Goal: Task Accomplishment & Management: Use online tool/utility

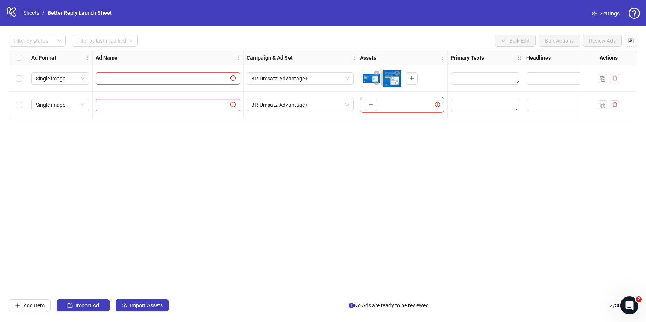
click at [28, 10] on link "Sheets" at bounding box center [31, 13] width 19 height 8
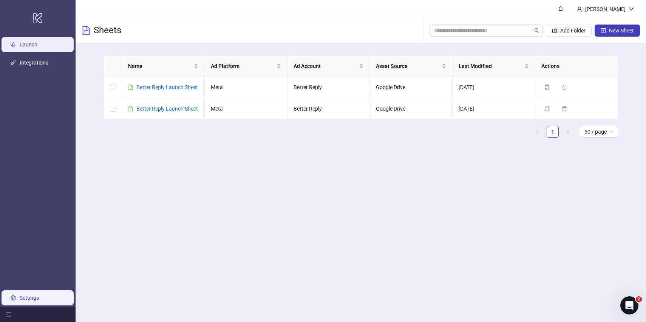
click at [25, 295] on link "Settings" at bounding box center [29, 298] width 19 height 6
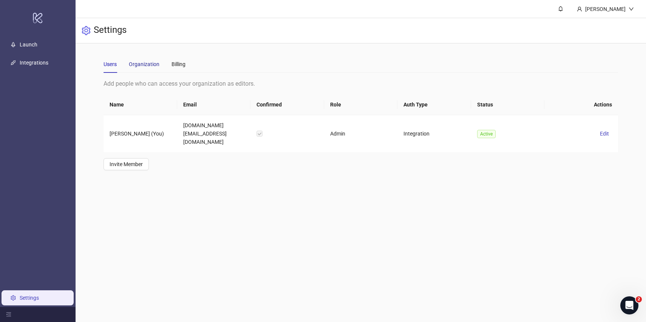
click at [145, 66] on div "Organization" at bounding box center [144, 64] width 31 height 8
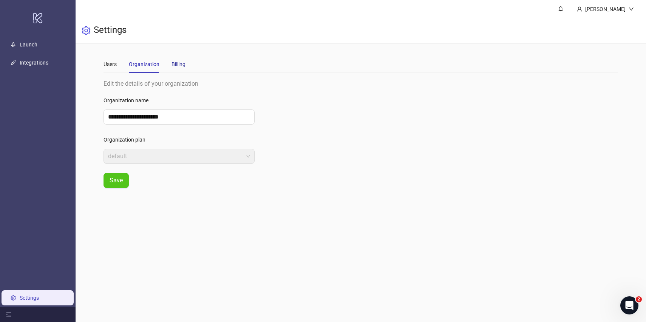
click at [178, 63] on div "Billing" at bounding box center [179, 64] width 14 height 8
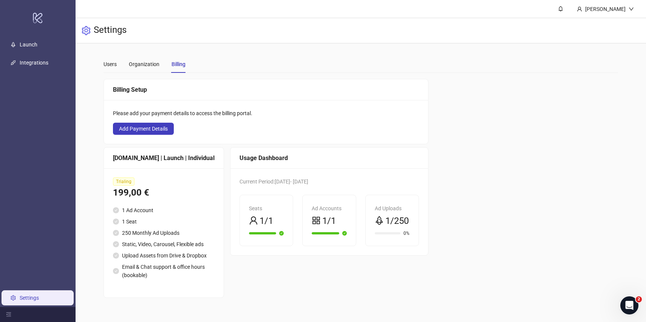
click at [118, 181] on span "Trialing" at bounding box center [124, 182] width 22 height 8
click at [141, 60] on div "Organization" at bounding box center [144, 64] width 31 height 8
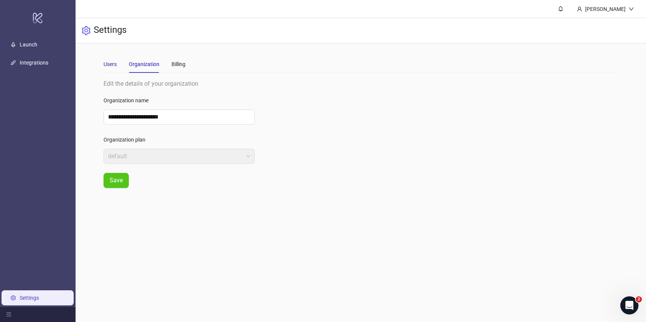
click at [112, 66] on div "Users" at bounding box center [110, 64] width 13 height 8
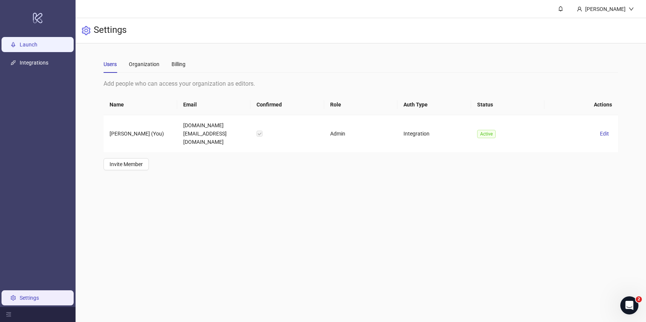
click at [37, 45] on link "Launch" at bounding box center [29, 45] width 18 height 6
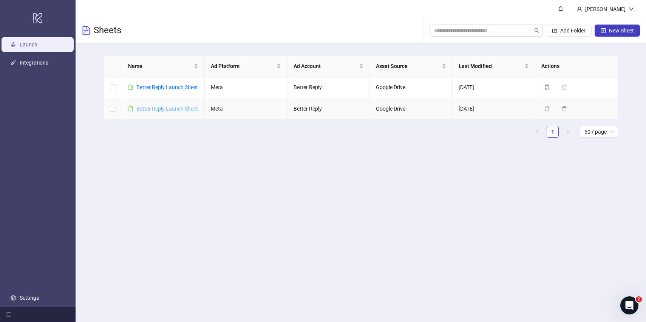
click at [187, 109] on link "Better Reply Launch Sheet" at bounding box center [167, 109] width 62 height 6
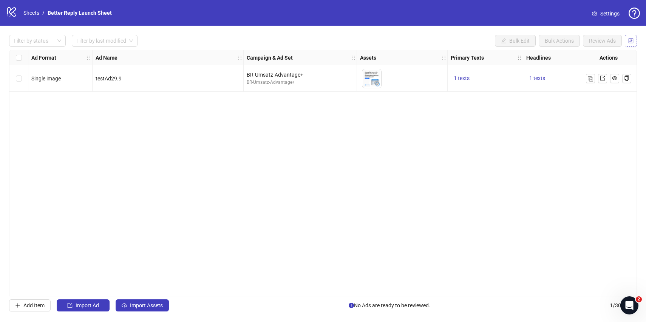
click at [629, 43] on icon "control" at bounding box center [631, 40] width 5 height 5
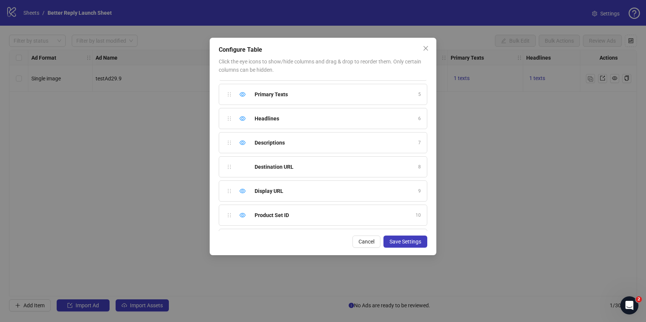
scroll to position [236, 0]
click at [428, 51] on icon "close" at bounding box center [426, 48] width 6 height 6
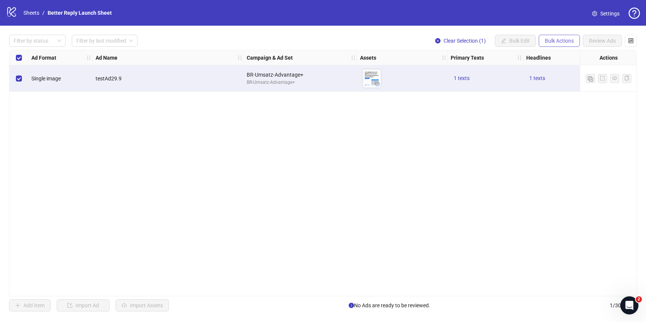
click at [558, 39] on span "Bulk Actions" at bounding box center [559, 41] width 29 height 6
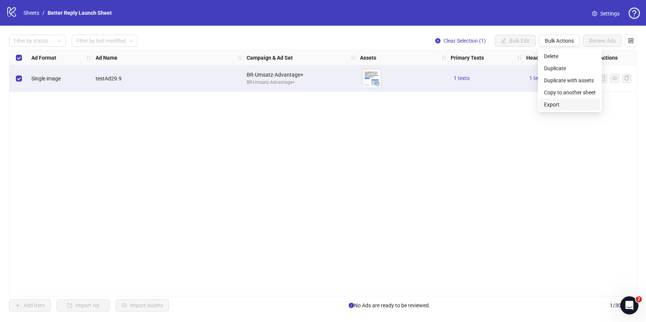
click at [552, 102] on span "Export" at bounding box center [570, 105] width 52 height 8
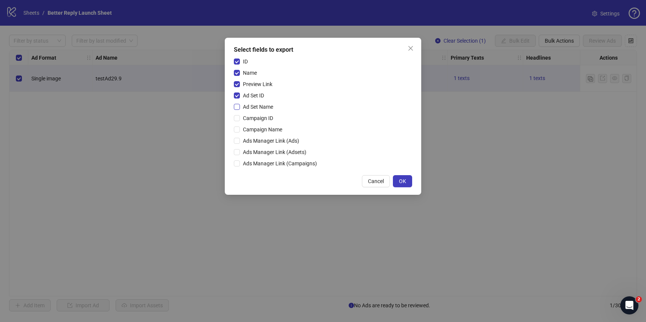
click at [237, 104] on label "Ad Set Name" at bounding box center [255, 107] width 42 height 8
click at [237, 114] on div "ID Name Preview Link Ad Set ID Ad Set Name Campaign ID Campaign Name Ads Manage…" at bounding box center [323, 113] width 178 height 113
click at [395, 184] on button "OK" at bounding box center [402, 181] width 19 height 12
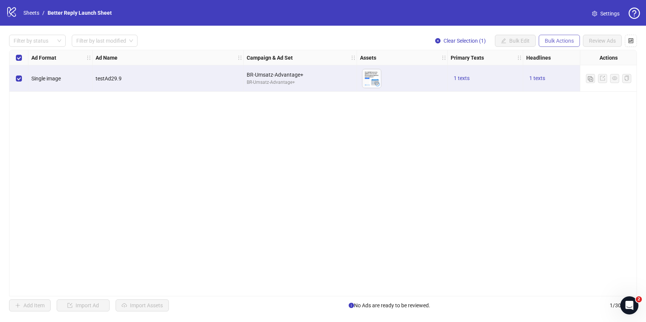
click at [556, 42] on span "Bulk Actions" at bounding box center [559, 41] width 29 height 6
click at [559, 96] on span "Copy to another sheet" at bounding box center [570, 92] width 52 height 8
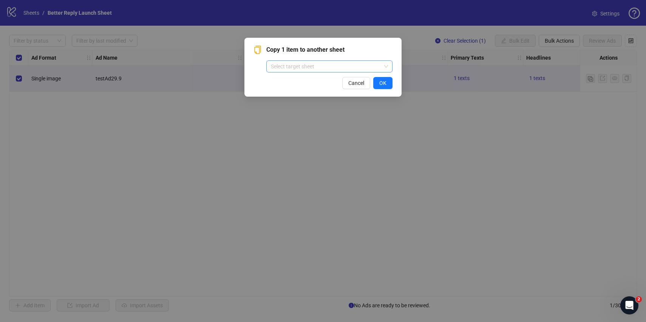
click at [364, 67] on input "search" at bounding box center [326, 66] width 110 height 11
click at [439, 114] on div "Copy 1 item to another sheet Select target sheet Cancel OK" at bounding box center [323, 161] width 646 height 322
click at [356, 79] on button "Cancel" at bounding box center [356, 83] width 28 height 12
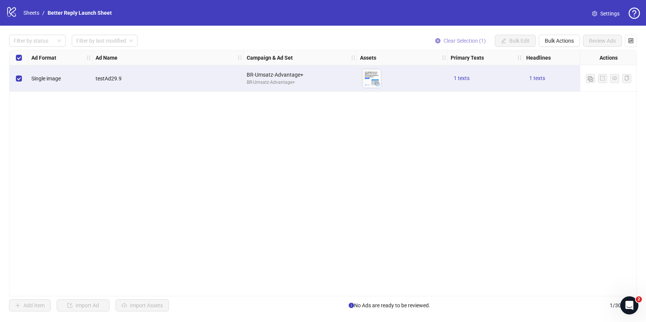
click at [460, 42] on span "Clear Selection (1)" at bounding box center [465, 41] width 42 height 6
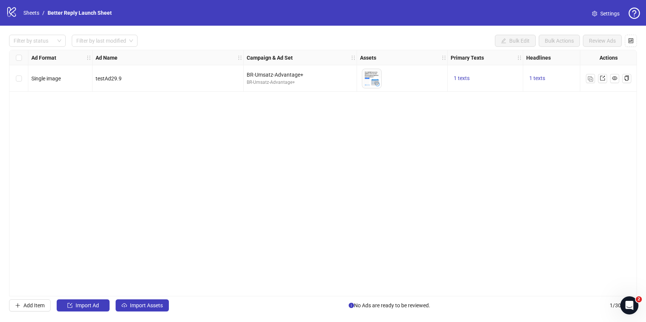
click at [610, 9] on link "Settings" at bounding box center [606, 14] width 40 height 12
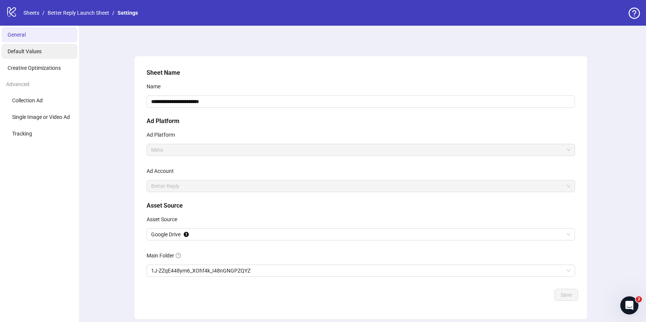
click at [48, 54] on li "Default Values" at bounding box center [40, 51] width 76 height 15
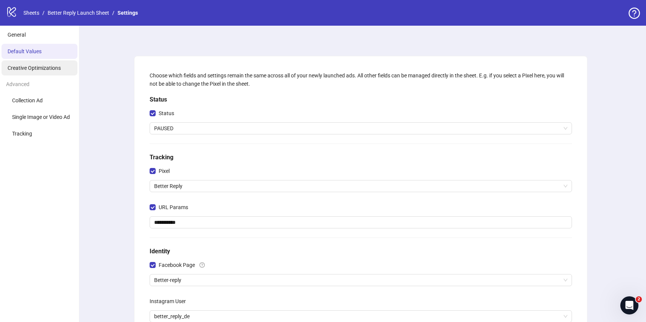
click at [48, 68] on span "Creative Optimizations" at bounding box center [34, 68] width 53 height 6
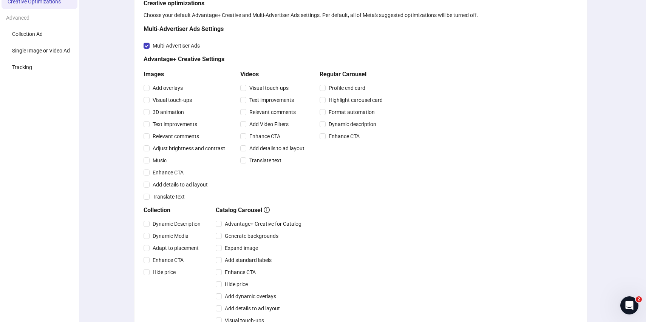
scroll to position [61, 0]
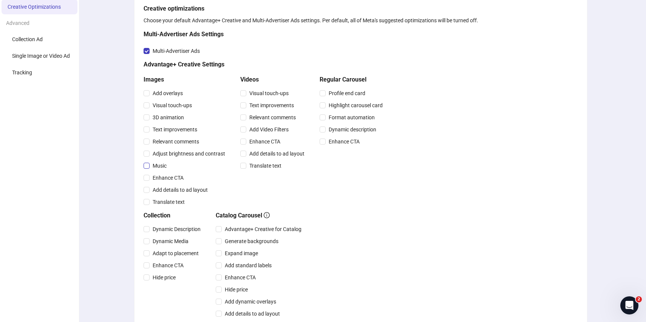
click at [161, 168] on span "Music" at bounding box center [160, 166] width 20 height 8
click at [162, 189] on span "Add details to ad layout" at bounding box center [180, 190] width 61 height 8
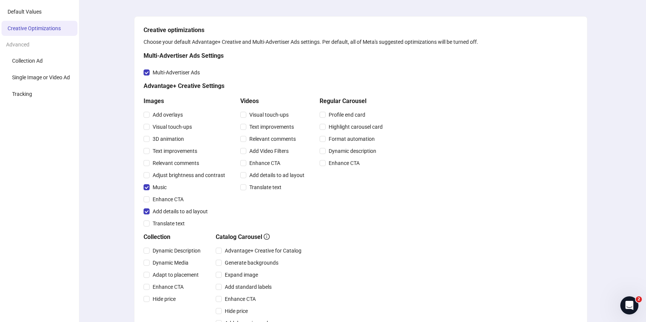
scroll to position [241, 0]
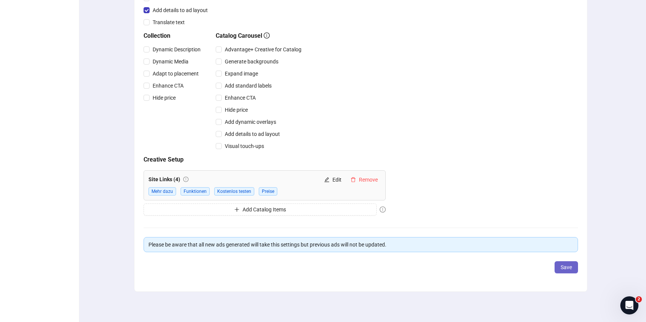
click at [569, 263] on button "Save" at bounding box center [566, 268] width 23 height 12
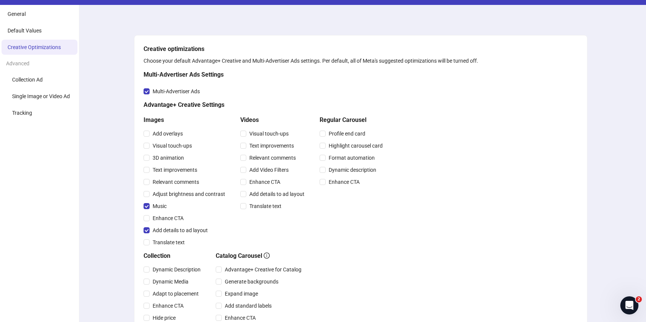
scroll to position [21, 0]
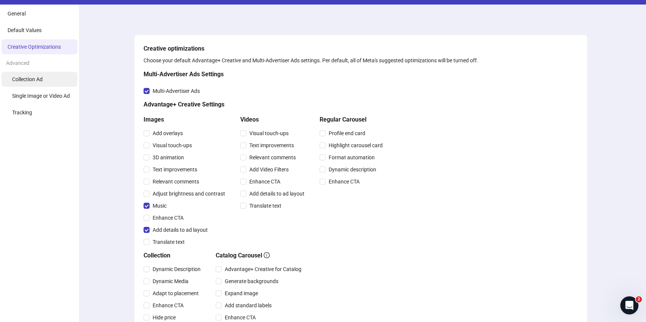
click at [29, 79] on span "Collection Ad" at bounding box center [27, 79] width 31 height 6
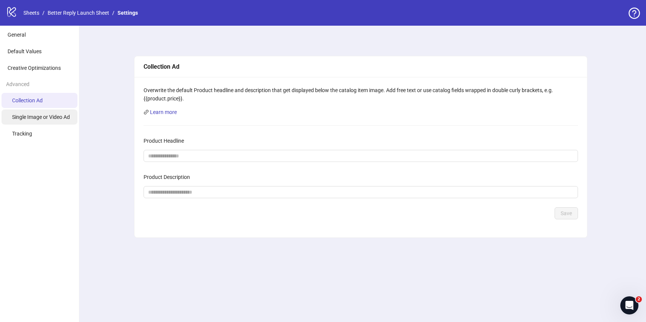
click at [49, 113] on li "Single Image or Video Ad" at bounding box center [40, 117] width 76 height 15
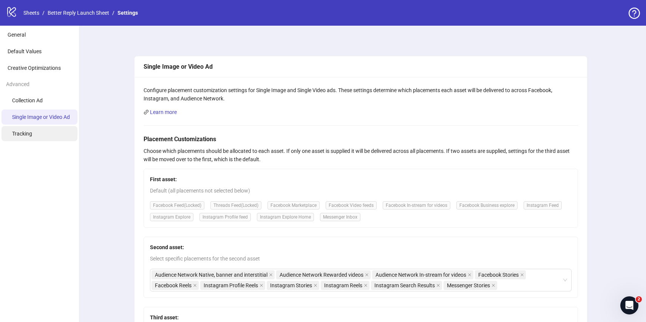
click at [43, 131] on li "Tracking" at bounding box center [40, 133] width 76 height 15
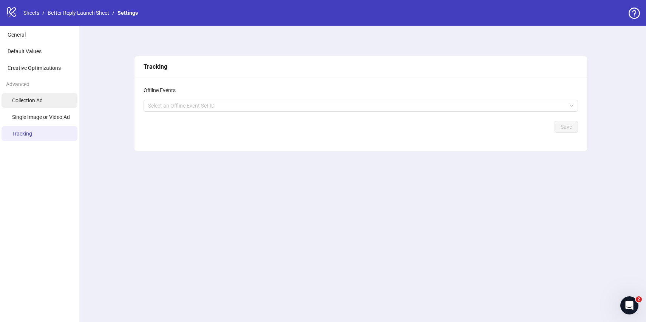
click at [42, 107] on li "Collection Ad" at bounding box center [40, 100] width 76 height 15
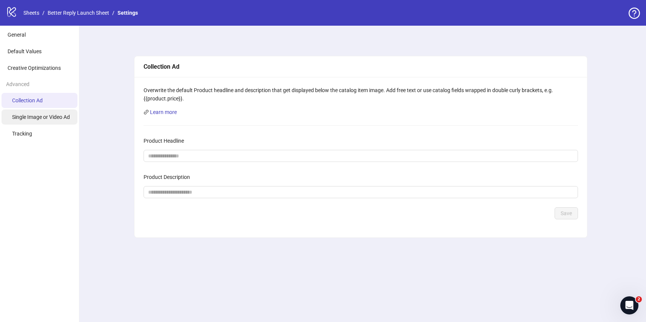
click at [42, 115] on span "Single Image or Video Ad" at bounding box center [41, 117] width 58 height 6
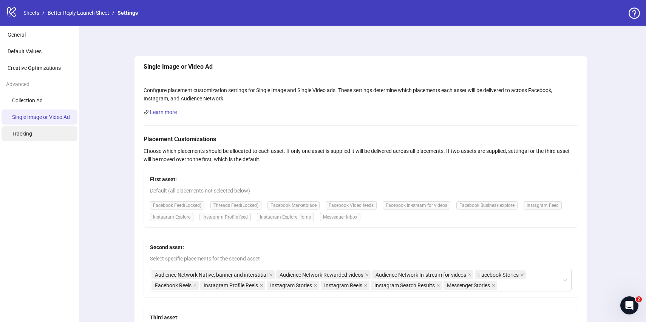
click at [21, 141] on li "Tracking" at bounding box center [40, 133] width 76 height 15
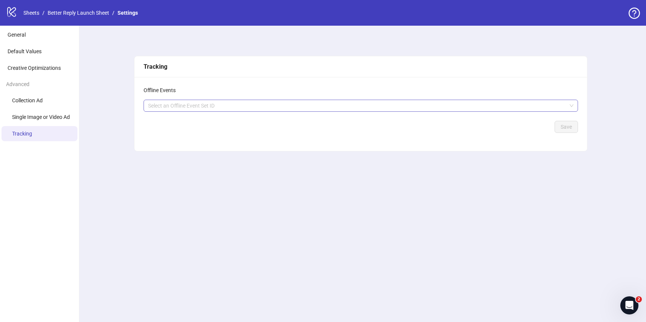
click at [222, 109] on div at bounding box center [357, 106] width 424 height 11
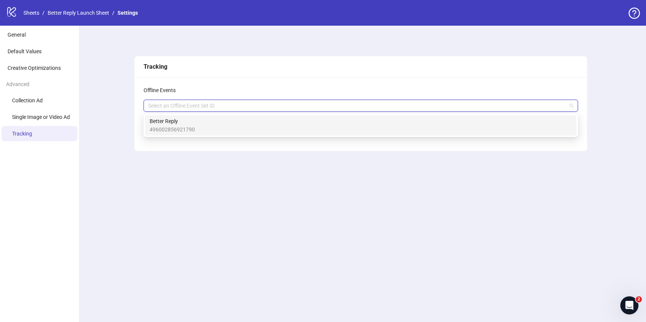
click at [210, 124] on div "Better Reply 496002856921790" at bounding box center [361, 125] width 423 height 17
click at [241, 83] on div "Offline Events Better Reply + 0 ... Save" at bounding box center [361, 114] width 453 height 74
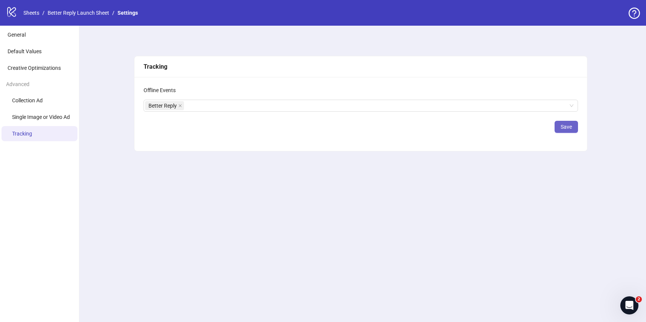
click at [561, 128] on span "Save" at bounding box center [566, 127] width 11 height 6
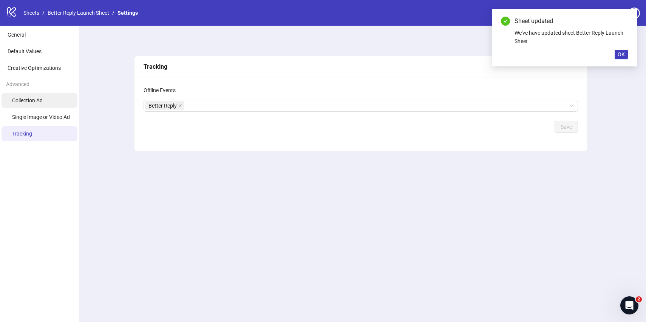
click at [51, 101] on li "Collection Ad" at bounding box center [40, 100] width 76 height 15
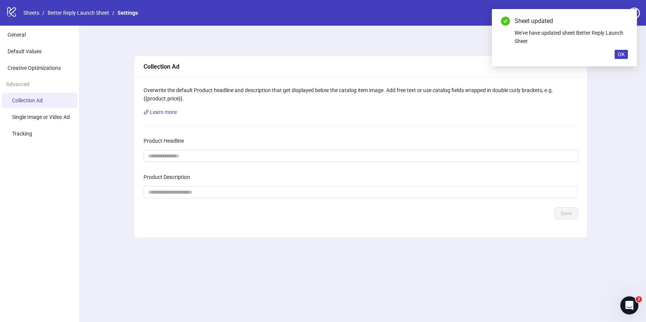
click at [45, 84] on div "Advanced" at bounding box center [39, 84] width 79 height 14
click at [48, 72] on li "Creative Optimizations" at bounding box center [40, 67] width 76 height 15
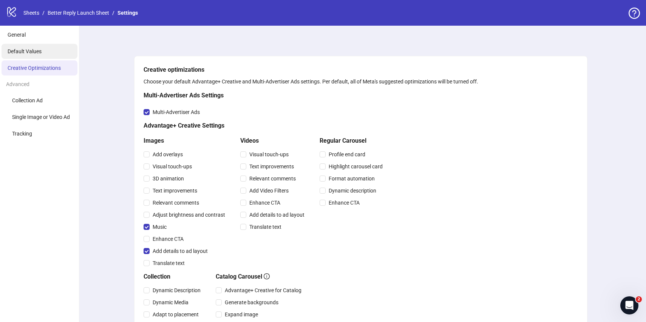
click at [27, 46] on li "Default Values" at bounding box center [40, 51] width 76 height 15
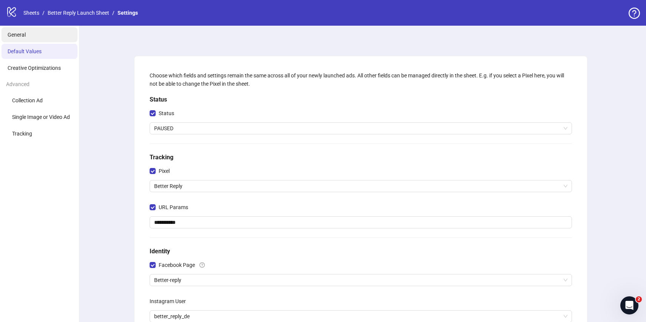
click at [33, 37] on li "General" at bounding box center [40, 34] width 76 height 15
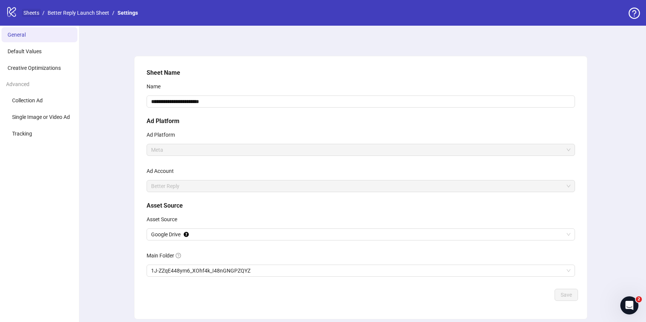
click at [31, 15] on link "Sheets" at bounding box center [31, 13] width 19 height 8
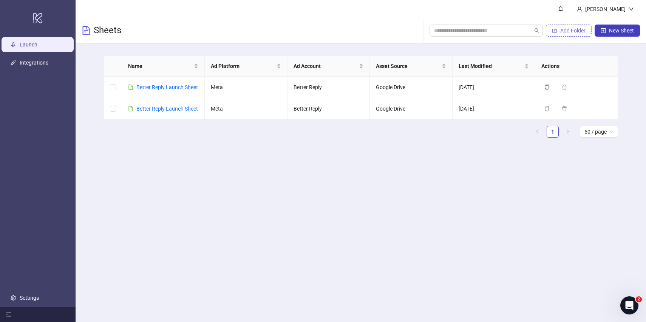
click at [563, 31] on span "Add Folder" at bounding box center [572, 31] width 25 height 6
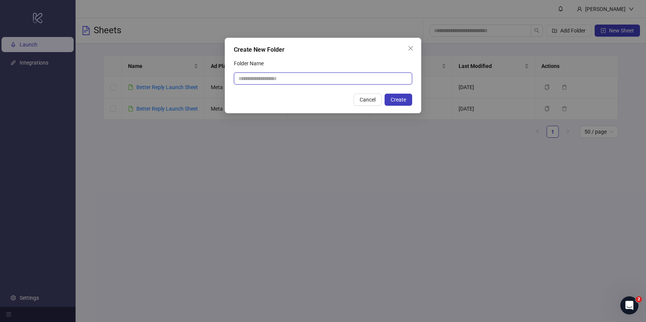
click at [280, 79] on input "Folder Name" at bounding box center [323, 79] width 178 height 12
type input "****"
click at [395, 98] on span "Create" at bounding box center [398, 100] width 15 height 6
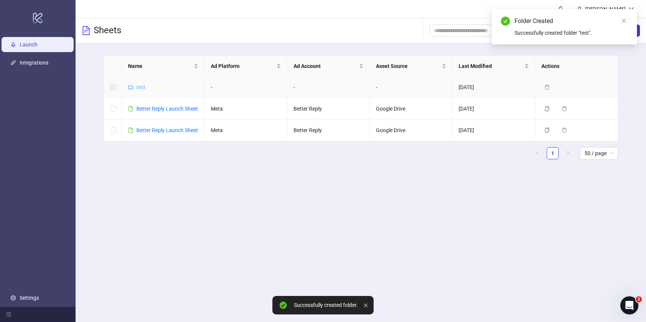
click at [139, 85] on link "test" at bounding box center [140, 87] width 9 height 6
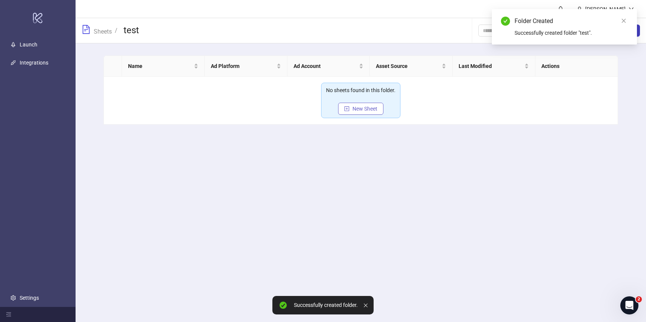
click at [362, 109] on span "New Sheet" at bounding box center [365, 109] width 25 height 6
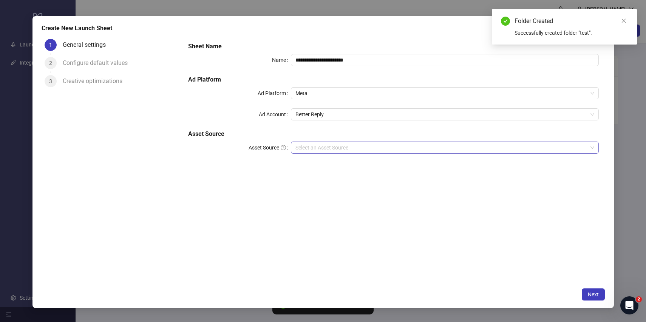
click at [304, 146] on input "Asset Source" at bounding box center [442, 147] width 292 height 11
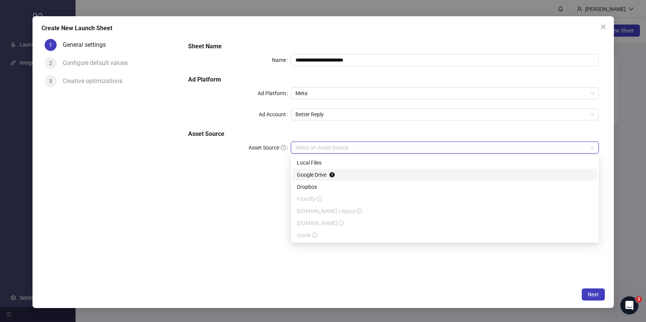
click at [317, 175] on div "Google Drive" at bounding box center [445, 175] width 296 height 8
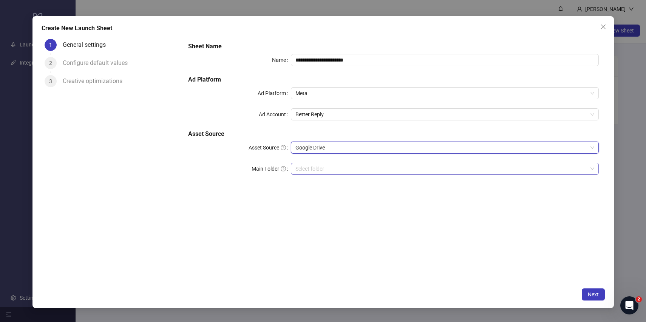
click at [317, 170] on input "Main Folder" at bounding box center [442, 168] width 292 height 11
click at [596, 294] on span "Next" at bounding box center [593, 295] width 11 height 6
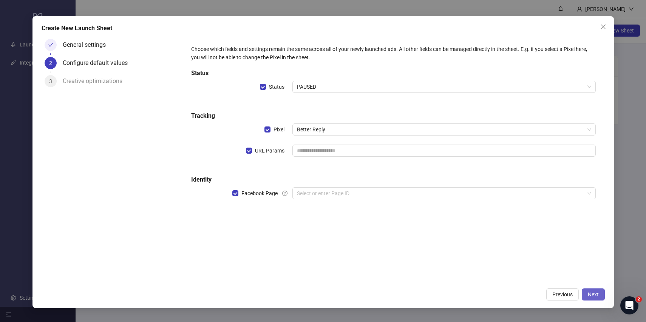
click at [596, 294] on span "Next" at bounding box center [593, 295] width 11 height 6
click at [383, 156] on input "text" at bounding box center [444, 151] width 303 height 12
click at [388, 155] on input "text" at bounding box center [444, 151] width 303 height 12
click at [340, 180] on h5 "Identity" at bounding box center [393, 179] width 404 height 9
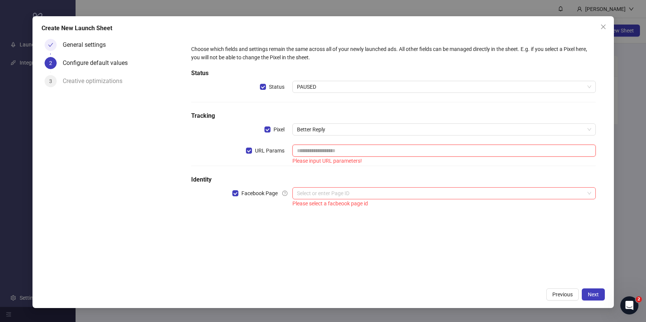
click at [339, 149] on input "text" at bounding box center [444, 151] width 303 height 12
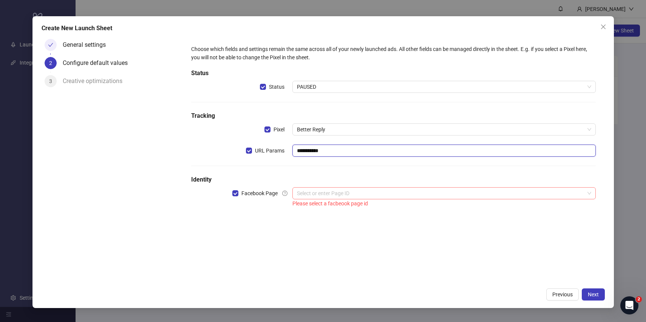
type input "**********"
click at [337, 196] on input "search" at bounding box center [441, 193] width 288 height 11
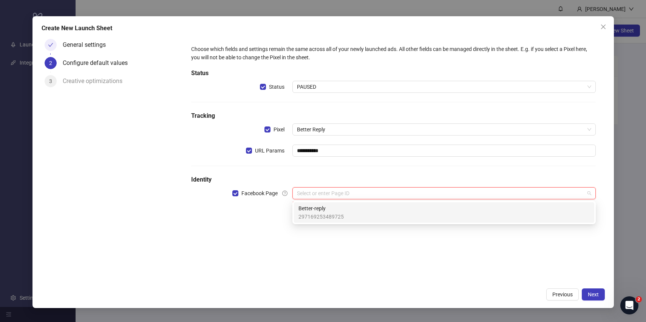
click at [333, 212] on span "Better-reply" at bounding box center [321, 208] width 45 height 8
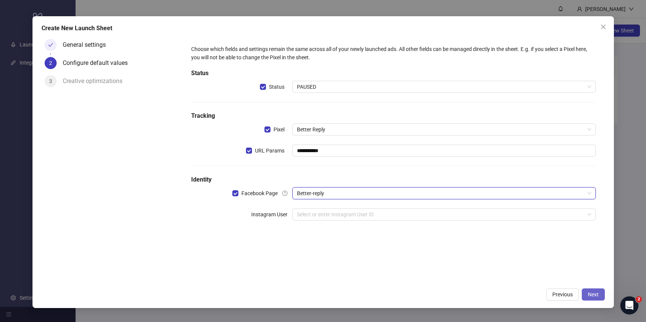
click at [597, 296] on span "Next" at bounding box center [593, 295] width 11 height 6
click at [370, 215] on input "search" at bounding box center [441, 214] width 288 height 11
click at [408, 214] on input "search" at bounding box center [441, 214] width 288 height 11
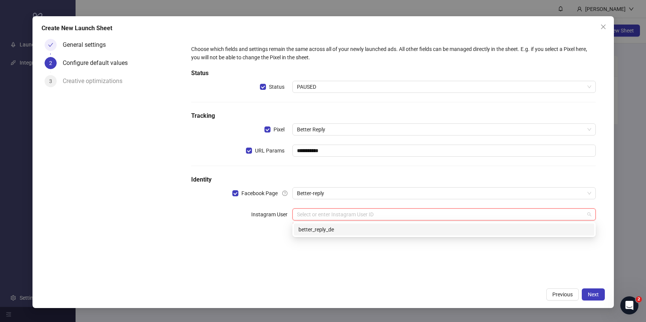
click at [421, 232] on div "better_reply_de" at bounding box center [444, 230] width 291 height 8
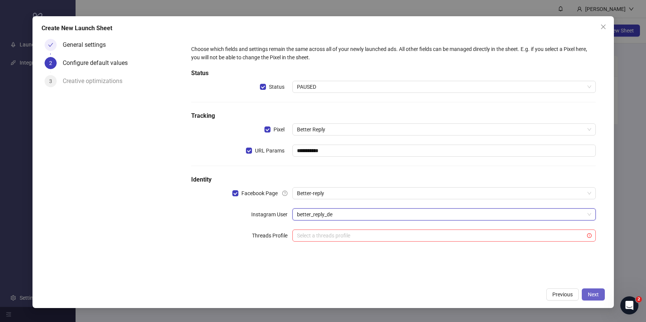
click at [595, 294] on span "Next" at bounding box center [593, 295] width 11 height 6
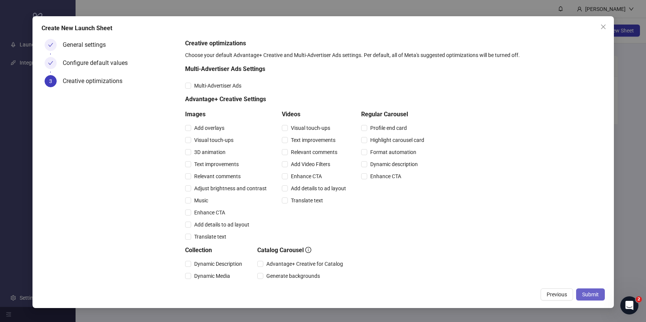
click at [587, 297] on span "Submit" at bounding box center [590, 295] width 17 height 6
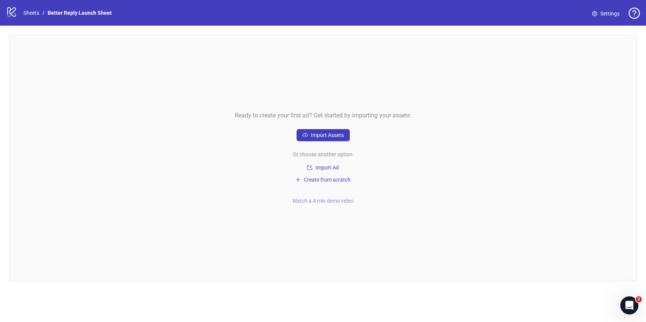
click at [324, 201] on span "Watch a 4 min demo video" at bounding box center [323, 201] width 61 height 6
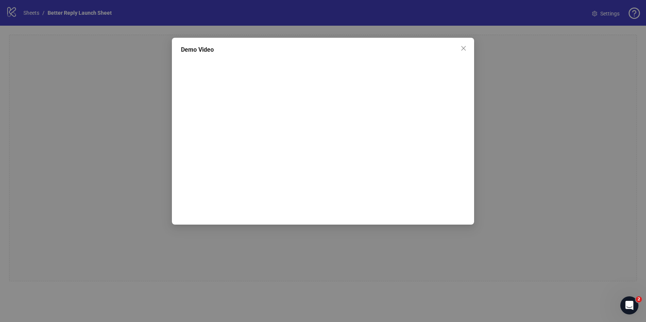
click at [167, 110] on div "Demo Video" at bounding box center [323, 161] width 646 height 322
click at [460, 47] on span "Close" at bounding box center [464, 48] width 12 height 6
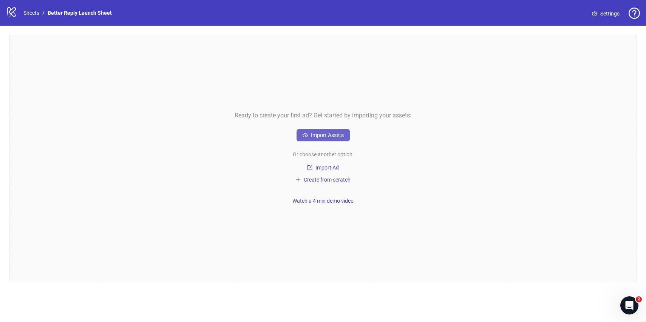
click at [327, 135] on span "Import Assets" at bounding box center [327, 135] width 33 height 6
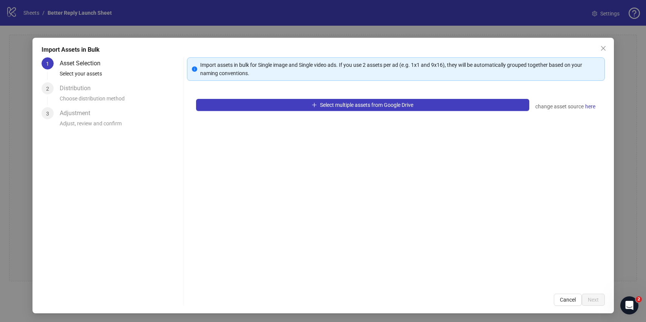
click at [52, 90] on div "2" at bounding box center [48, 88] width 12 height 12
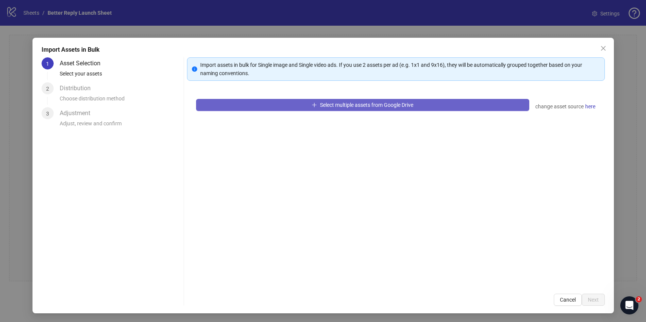
click at [271, 99] on button "Select multiple assets from Google Drive" at bounding box center [362, 105] width 333 height 12
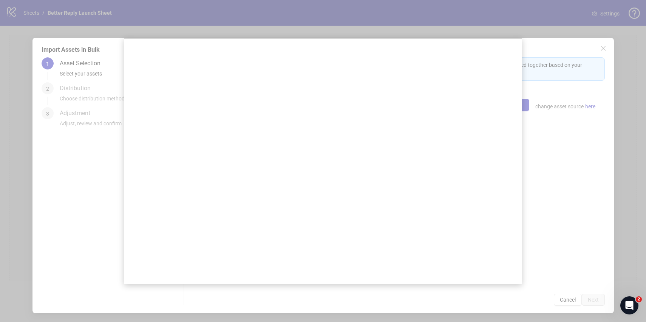
click at [145, 285] on div at bounding box center [323, 161] width 646 height 322
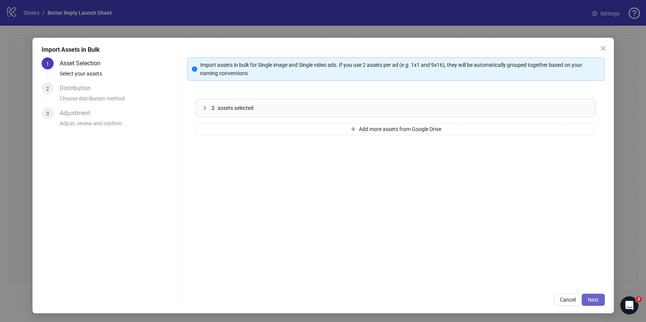
click at [588, 300] on span "Next" at bounding box center [593, 300] width 11 height 6
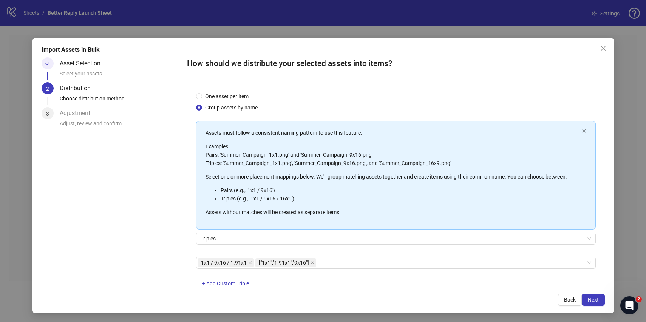
scroll to position [20, 0]
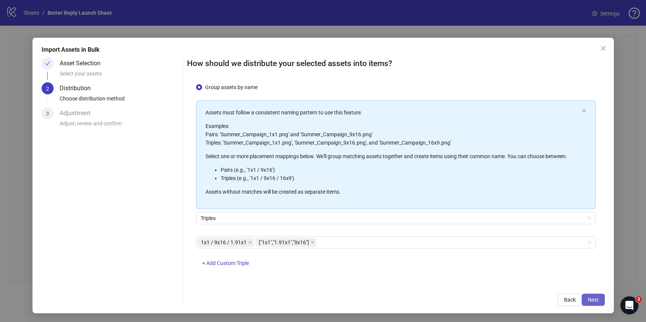
click at [596, 302] on span "Next" at bounding box center [593, 300] width 11 height 6
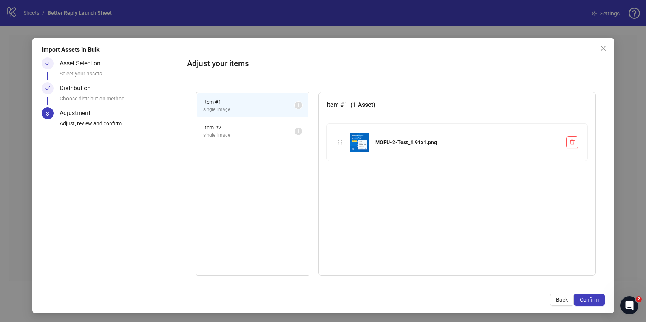
click at [266, 122] on li "Item # 2 single_image 1" at bounding box center [252, 131] width 111 height 25
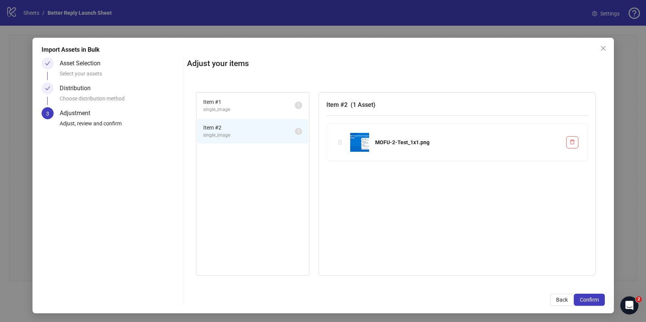
click at [261, 110] on span "single_image" at bounding box center [248, 109] width 91 height 7
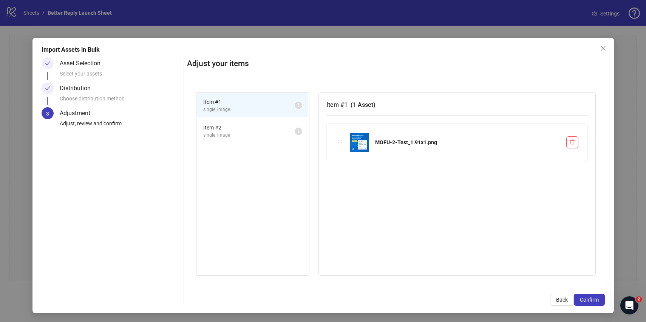
click at [67, 60] on div "Asset Selection" at bounding box center [83, 63] width 47 height 12
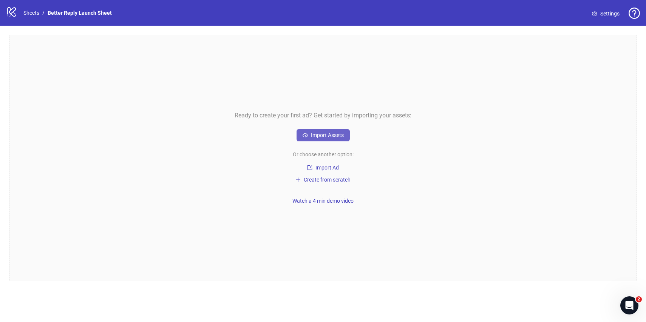
click at [330, 135] on span "Import Assets" at bounding box center [327, 135] width 33 height 6
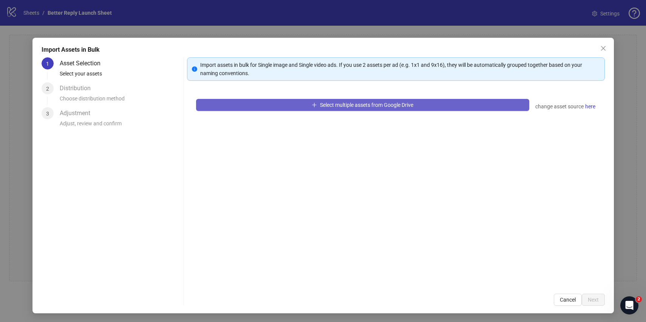
click at [263, 106] on button "Select multiple assets from Google Drive" at bounding box center [362, 105] width 333 height 12
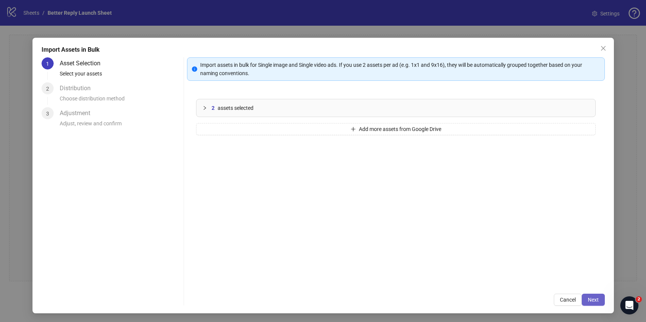
click at [592, 299] on span "Next" at bounding box center [593, 300] width 11 height 6
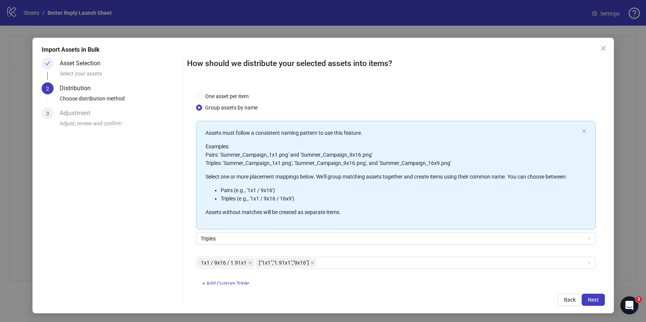
click at [592, 299] on span "Next" at bounding box center [593, 300] width 11 height 6
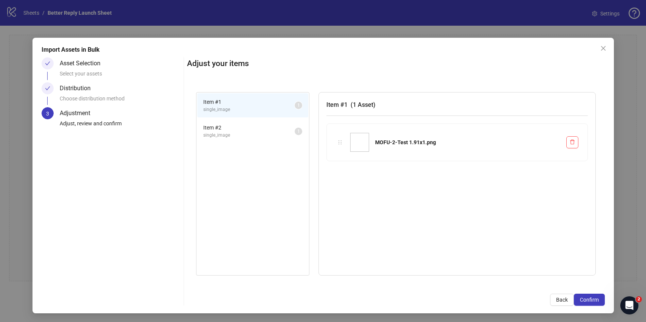
click at [258, 135] on span "single_image" at bounding box center [248, 135] width 91 height 7
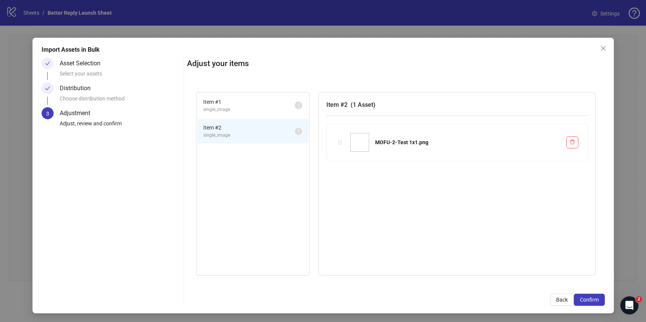
click at [260, 114] on li "Item # 1 single_image 1" at bounding box center [252, 105] width 111 height 25
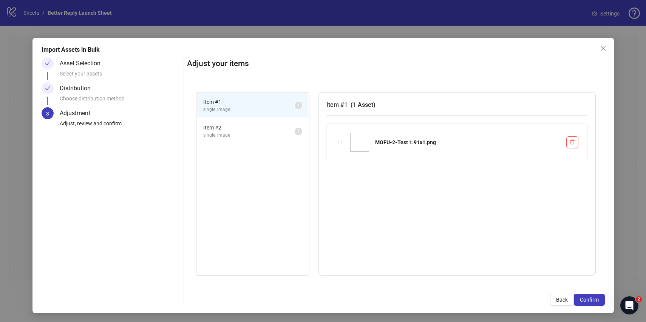
click at [260, 124] on span "Item # 2" at bounding box center [248, 128] width 91 height 8
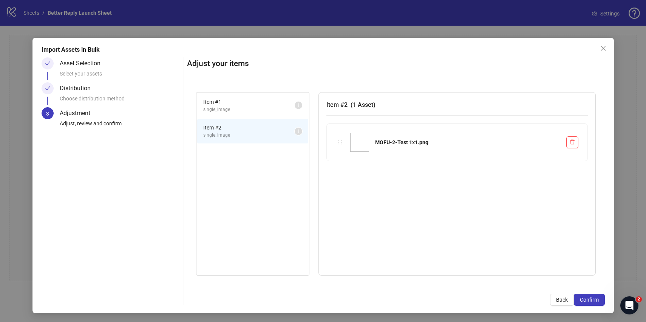
click at [260, 111] on span "single_image" at bounding box center [248, 109] width 91 height 7
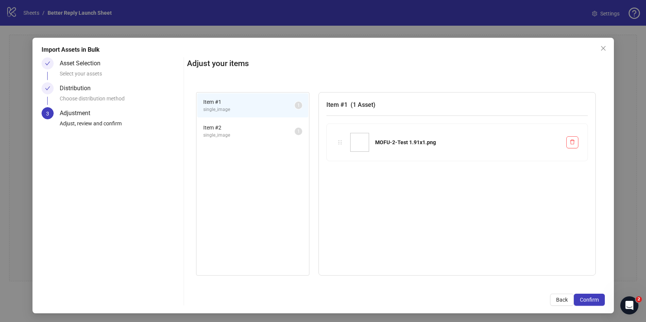
click at [260, 127] on span "Item # 2" at bounding box center [248, 128] width 91 height 8
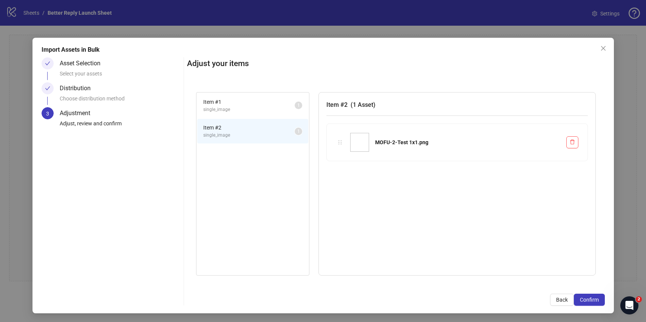
click at [260, 113] on span "single_image" at bounding box center [248, 109] width 91 height 7
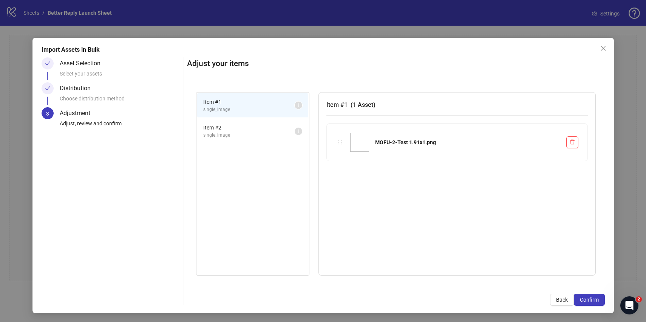
click at [260, 130] on span "Item # 2" at bounding box center [248, 128] width 91 height 8
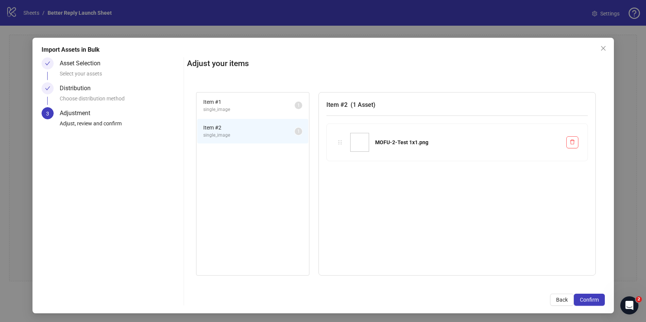
click at [260, 107] on span "single_image" at bounding box center [248, 109] width 91 height 7
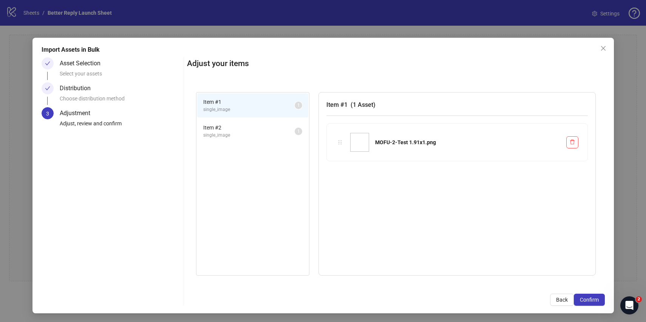
click at [260, 129] on span "Item # 2" at bounding box center [248, 128] width 91 height 8
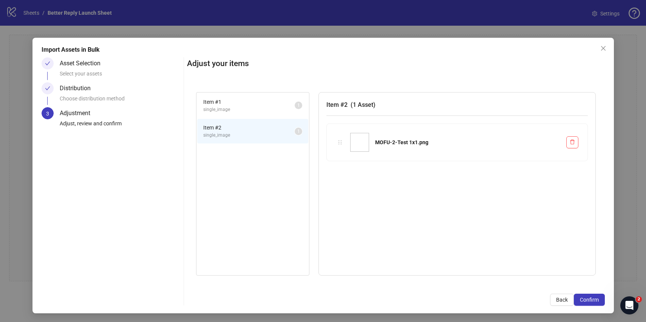
click at [260, 112] on span "single_image" at bounding box center [248, 109] width 91 height 7
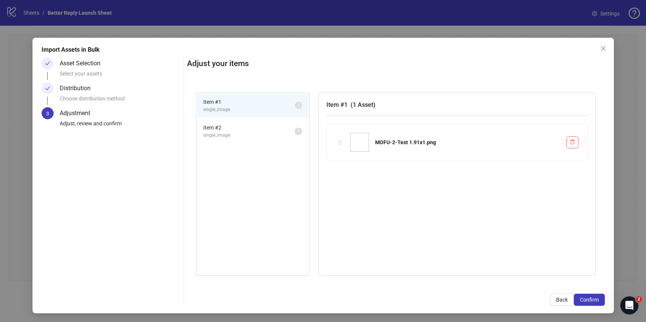
click at [260, 133] on span "single_image" at bounding box center [248, 135] width 91 height 7
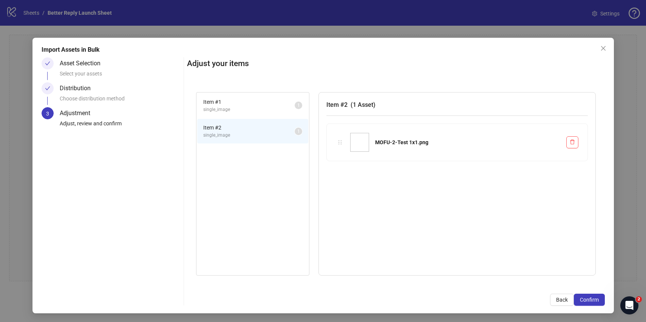
click at [260, 112] on span "single_image" at bounding box center [248, 109] width 91 height 7
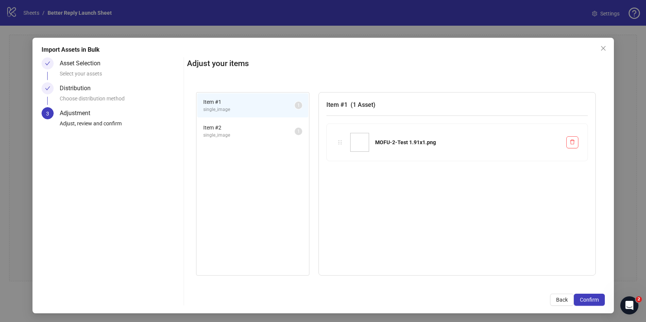
click at [260, 130] on span "Item # 2" at bounding box center [248, 128] width 91 height 8
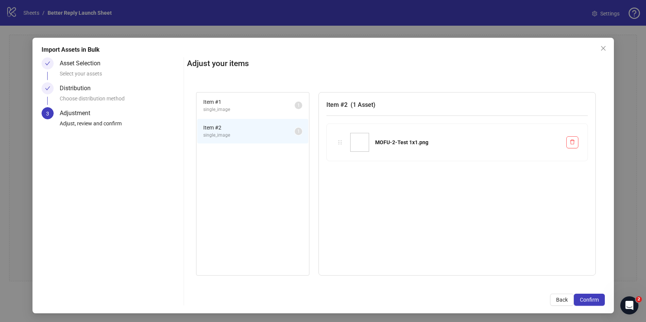
click at [260, 114] on li "Item # 1 single_image 1" at bounding box center [252, 105] width 111 height 25
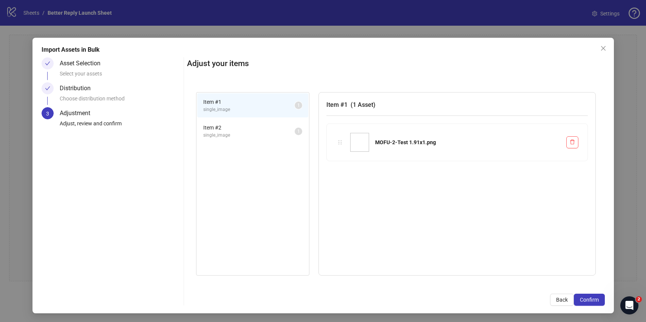
click at [54, 87] on div "Distribution Choose distribution method" at bounding box center [111, 94] width 139 height 25
click at [48, 87] on icon "check" at bounding box center [47, 88] width 5 height 5
click at [555, 298] on button "Back" at bounding box center [562, 300] width 24 height 12
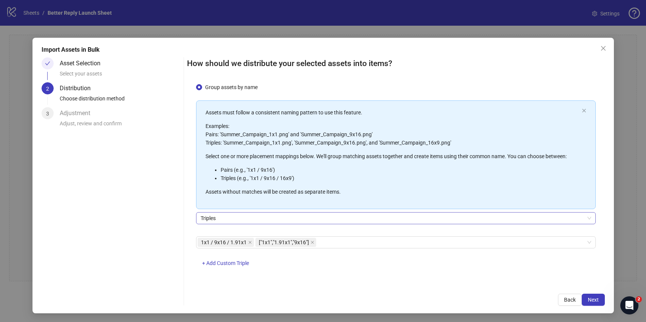
click at [277, 220] on span "Triples" at bounding box center [396, 218] width 391 height 11
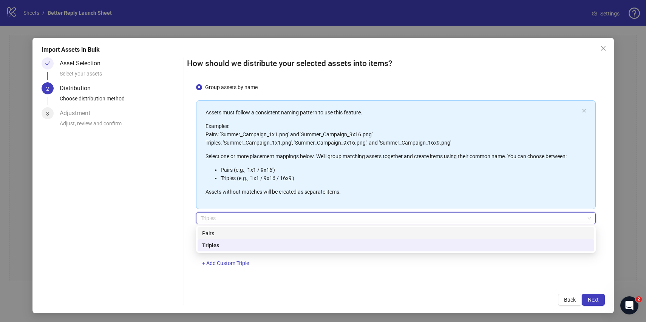
click at [254, 238] on div "Pairs" at bounding box center [396, 234] width 397 height 12
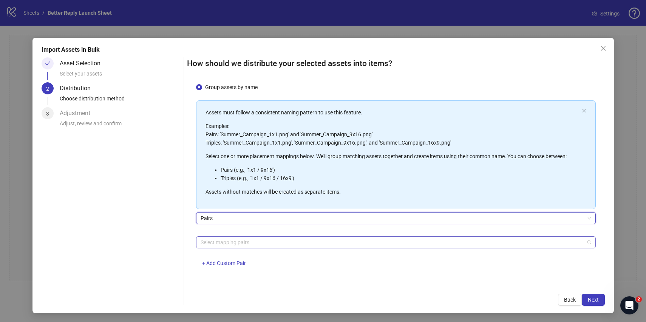
click at [310, 246] on div at bounding box center [392, 242] width 389 height 11
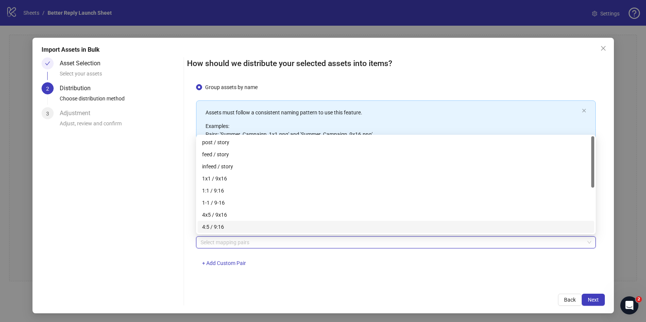
click at [283, 257] on div "Select mapping pairs + Add Custom Pair" at bounding box center [396, 256] width 400 height 39
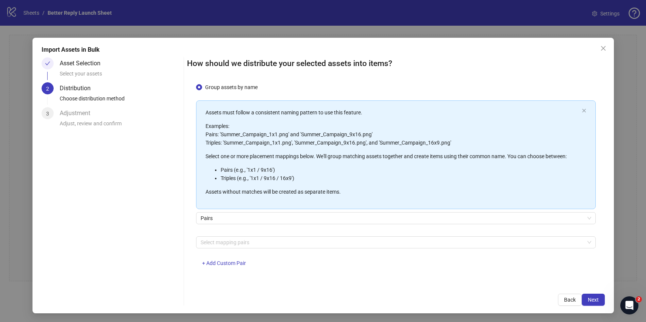
click at [281, 249] on div "Select mapping pairs + Add Custom Pair" at bounding box center [396, 256] width 400 height 39
click at [280, 243] on div at bounding box center [392, 242] width 389 height 11
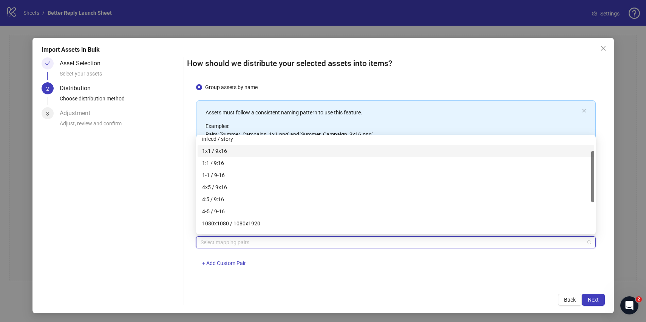
scroll to position [21, 0]
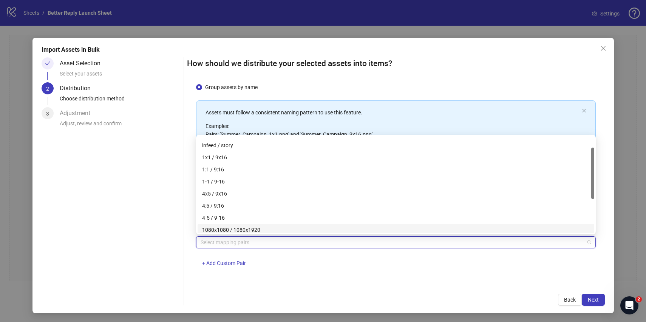
click at [281, 288] on div "How should we distribute your selected assets into items? One asset per item Gr…" at bounding box center [396, 181] width 418 height 249
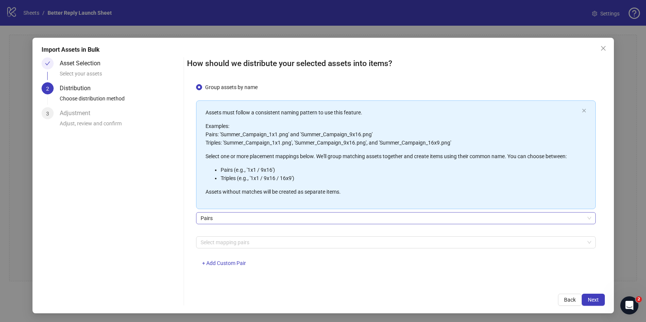
click at [260, 214] on span "Pairs" at bounding box center [396, 218] width 391 height 11
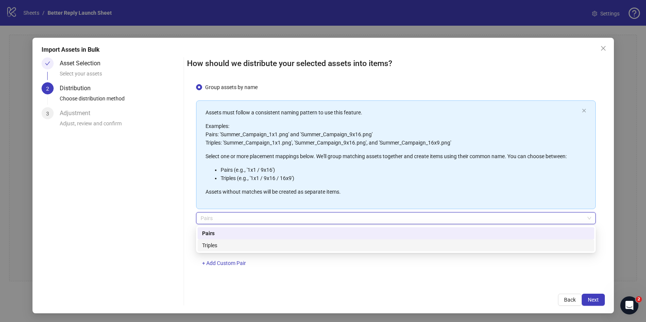
click at [235, 242] on div "Triples" at bounding box center [396, 245] width 388 height 8
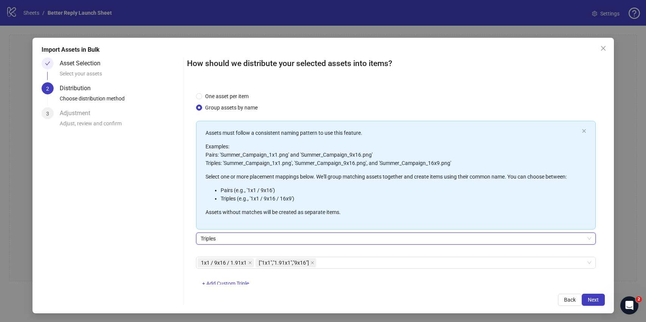
scroll to position [20, 0]
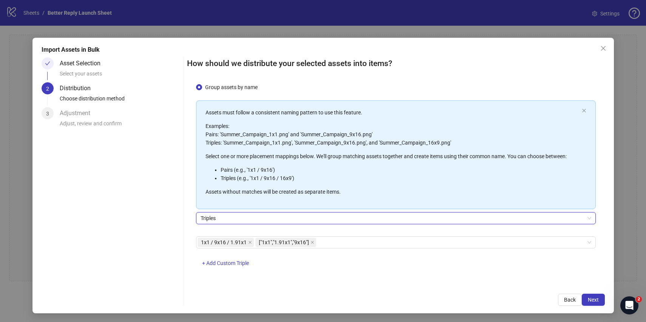
click at [49, 66] on span at bounding box center [47, 64] width 5 height 6
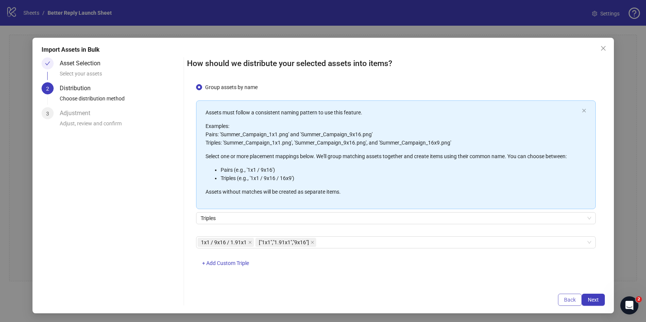
click at [568, 297] on span "Back" at bounding box center [570, 300] width 12 height 6
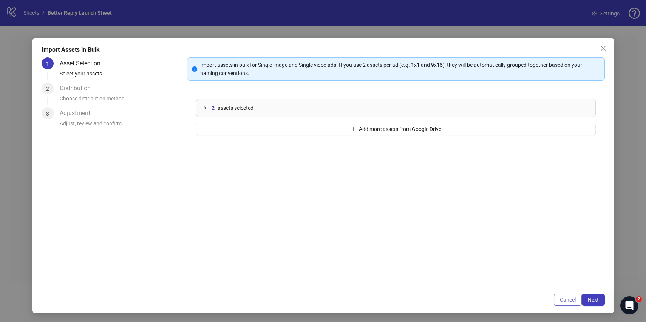
click at [572, 306] on button "Cancel" at bounding box center [568, 300] width 28 height 12
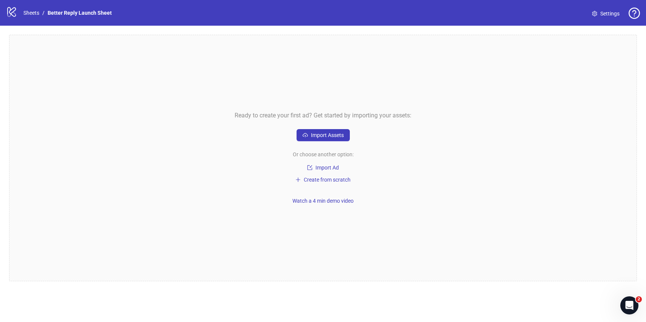
click at [325, 128] on div "Ready to create your first ad? Get started by importing your assets: Import Ass…" at bounding box center [323, 158] width 628 height 247
click at [325, 136] on span "Import Assets" at bounding box center [327, 135] width 33 height 6
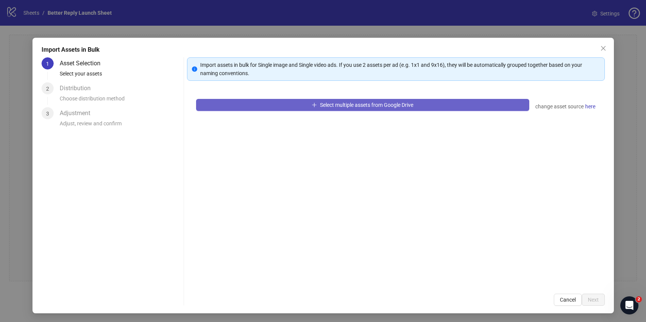
click at [315, 110] on button "Select multiple assets from Google Drive" at bounding box center [362, 105] width 333 height 12
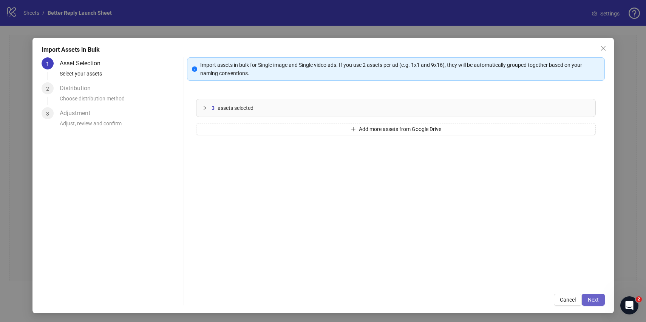
click at [592, 297] on span "Next" at bounding box center [593, 300] width 11 height 6
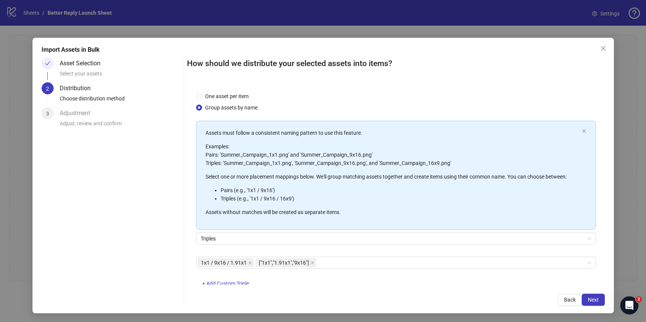
click at [592, 297] on span "Next" at bounding box center [593, 300] width 11 height 6
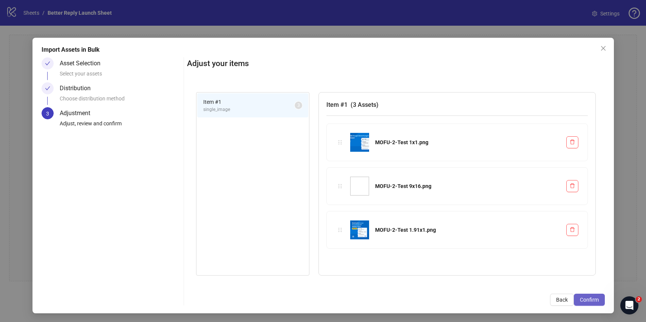
click at [597, 303] on button "Confirm" at bounding box center [589, 300] width 31 height 12
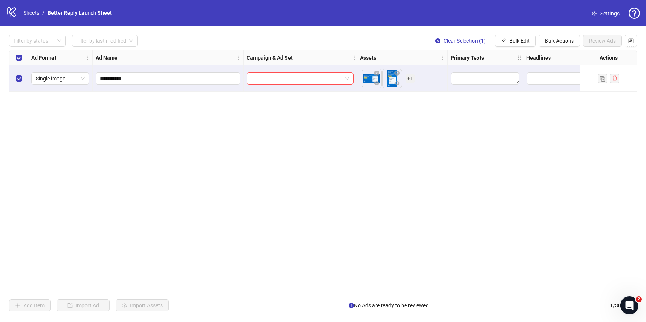
click at [279, 85] on div at bounding box center [300, 78] width 113 height 26
click at [280, 82] on input "search" at bounding box center [296, 78] width 91 height 11
click at [362, 125] on div "**********" at bounding box center [323, 173] width 628 height 247
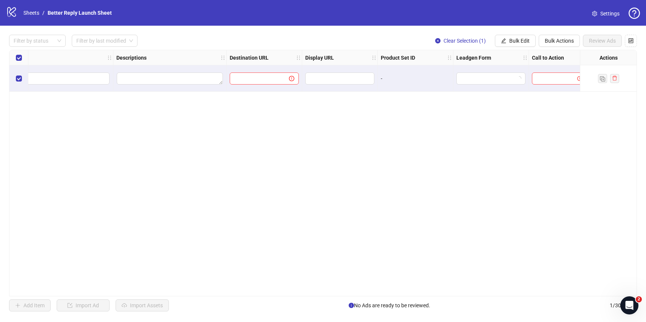
scroll to position [0, 533]
click at [392, 57] on strong "Product Set ID" at bounding box center [388, 58] width 34 height 8
click at [263, 77] on input "text" at bounding box center [247, 78] width 44 height 8
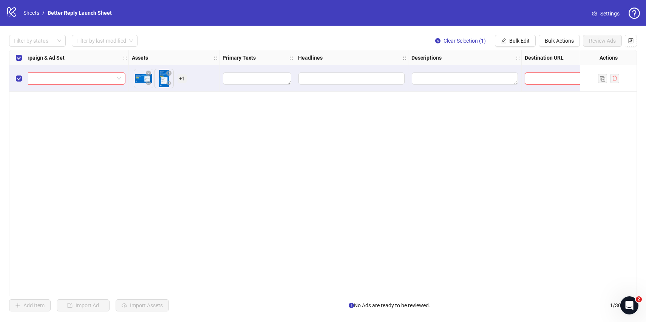
scroll to position [0, 0]
